Goal: Find specific page/section: Find specific page/section

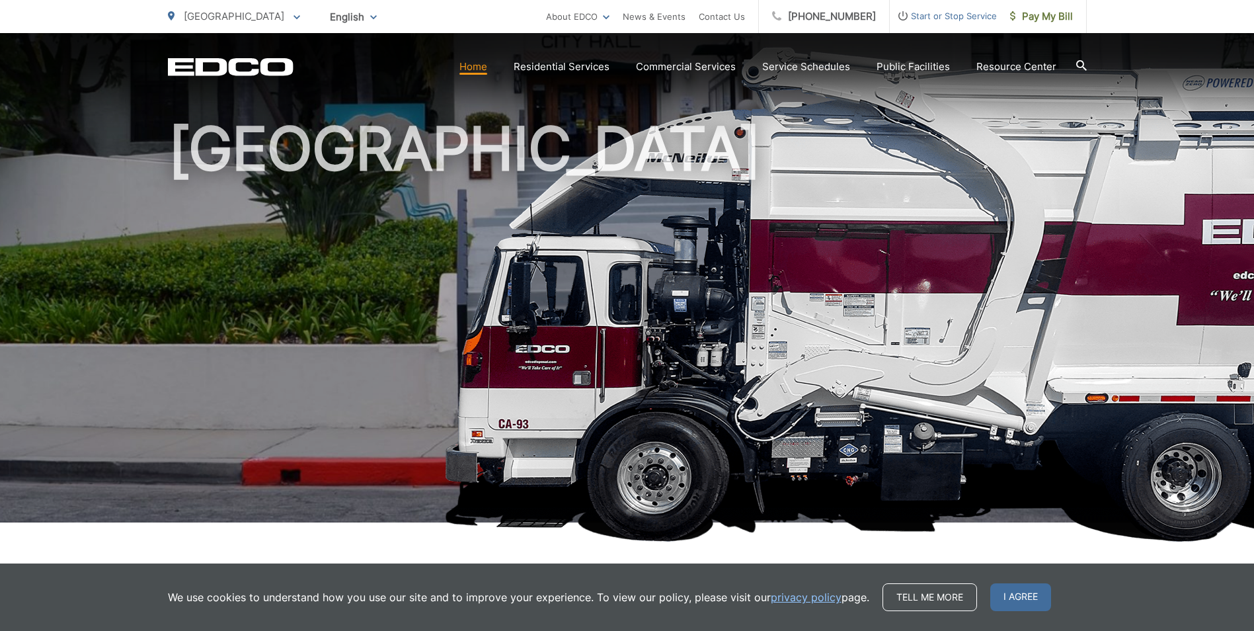
scroll to position [37, 0]
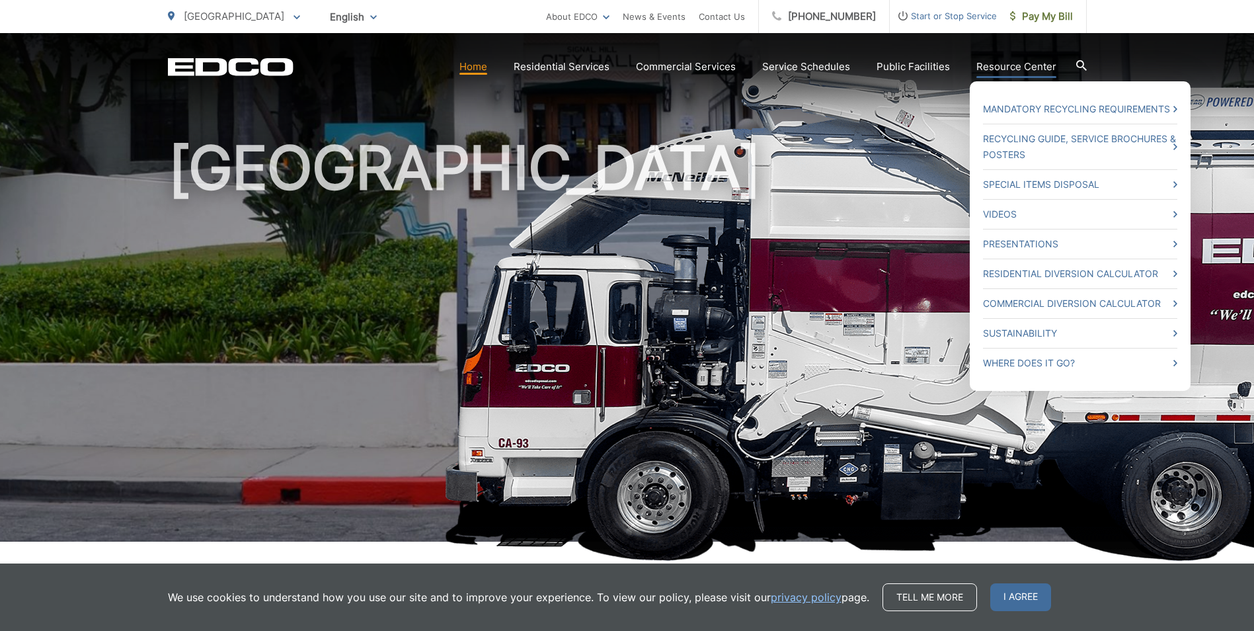
click at [1005, 69] on link "Resource Center" at bounding box center [1016, 67] width 80 height 16
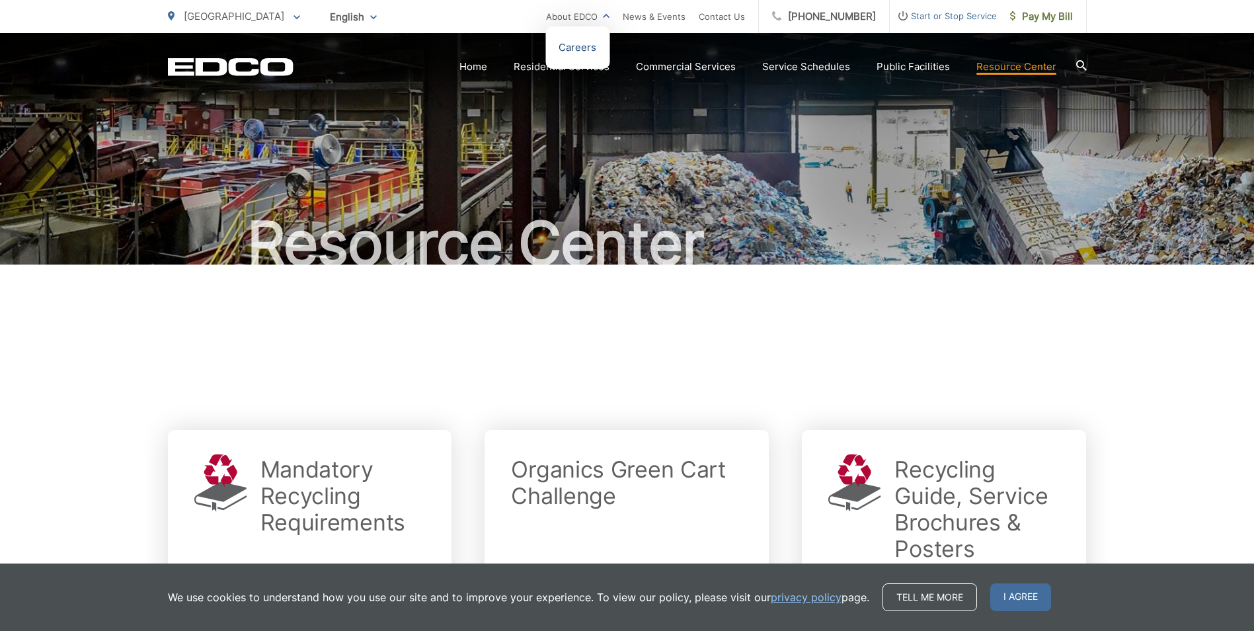
click at [593, 53] on link "Careers" at bounding box center [578, 48] width 38 height 16
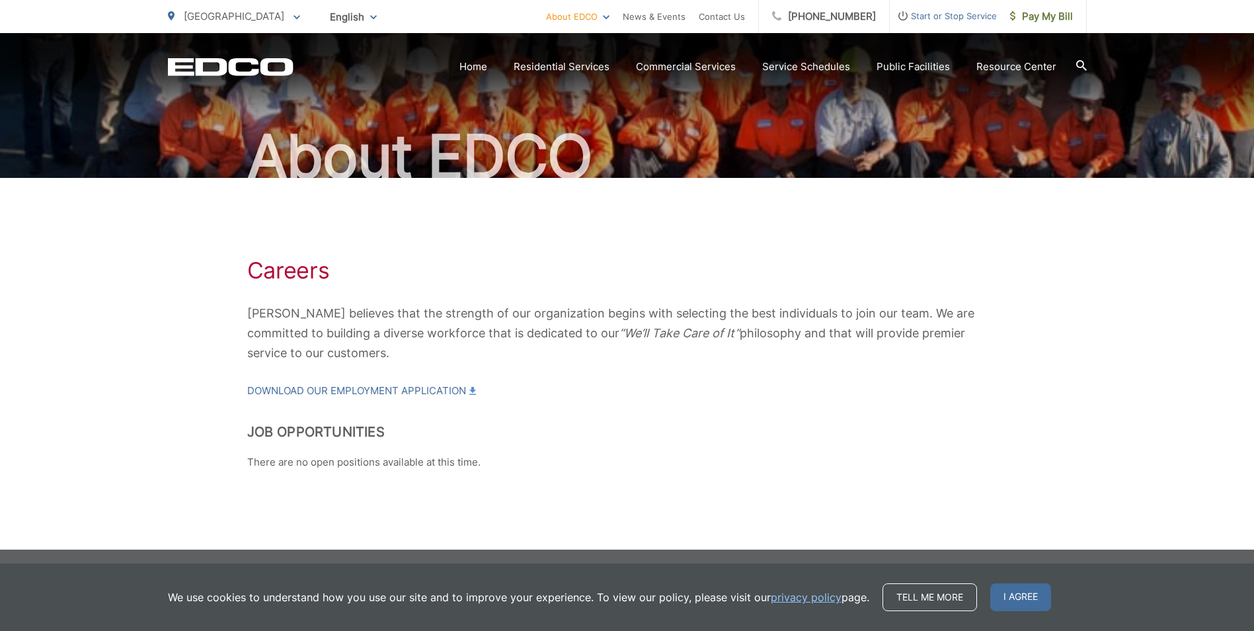
scroll to position [87, 0]
